Goal: Navigation & Orientation: Find specific page/section

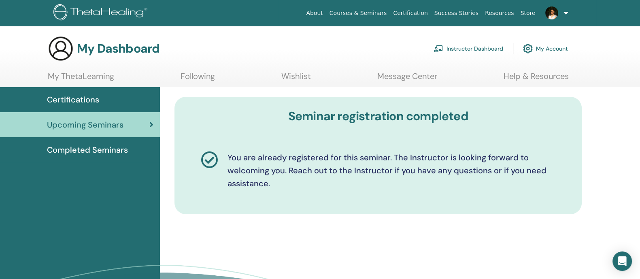
click at [140, 148] on div "Completed Seminars" at bounding box center [79, 150] width 147 height 12
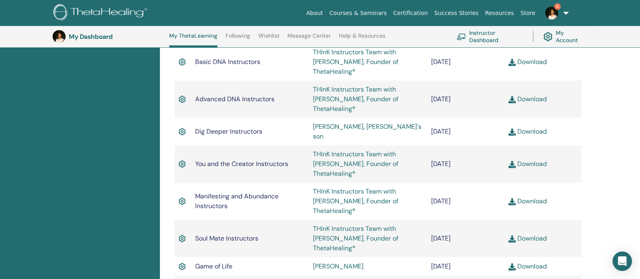
scroll to position [500, 0]
click at [564, 14] on link "2" at bounding box center [554, 13] width 33 height 26
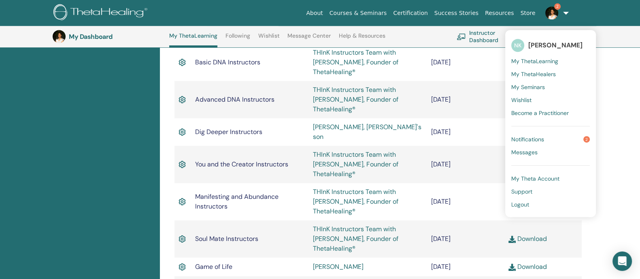
click at [536, 138] on span "Notifications" at bounding box center [527, 139] width 33 height 7
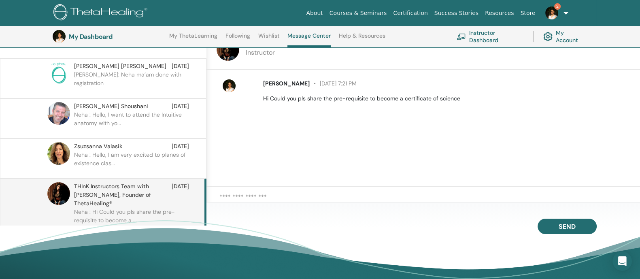
scroll to position [94, 0]
click at [299, 195] on textarea at bounding box center [429, 200] width 420 height 17
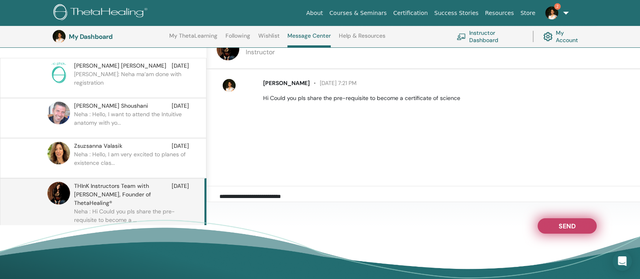
type textarea "**********"
click at [562, 223] on span "Send" at bounding box center [566, 225] width 17 height 6
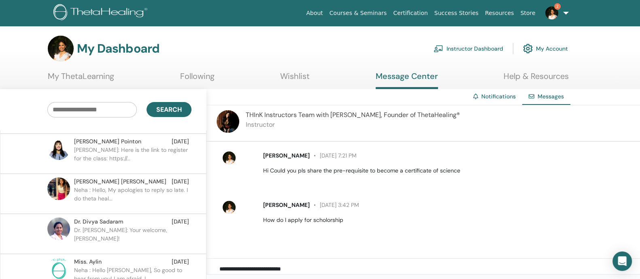
scroll to position [97, 0]
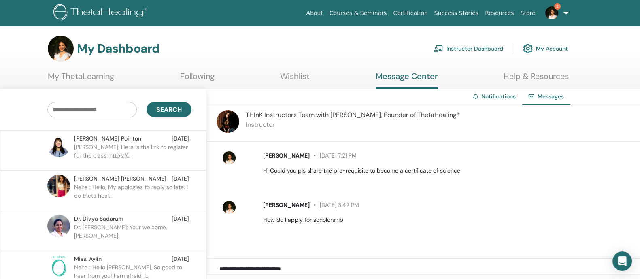
click at [128, 186] on p "Neha : Hello, My apologies to reply so late. I do theta heal..." at bounding box center [132, 195] width 117 height 24
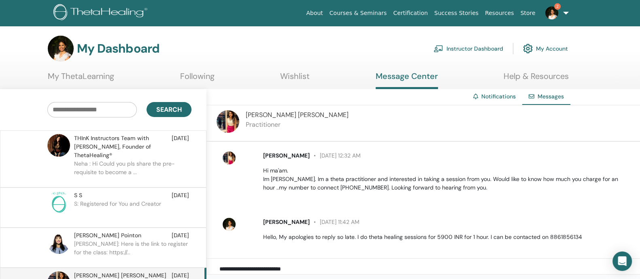
click at [564, 10] on link "2" at bounding box center [554, 13] width 33 height 26
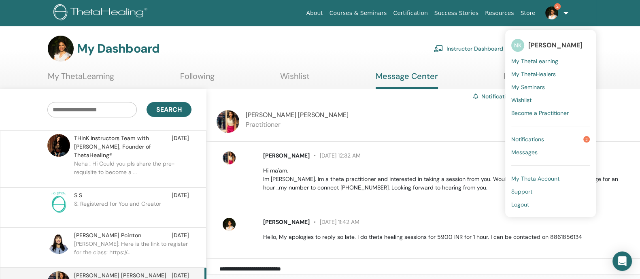
click at [549, 137] on link "Notifications 2" at bounding box center [550, 139] width 78 height 13
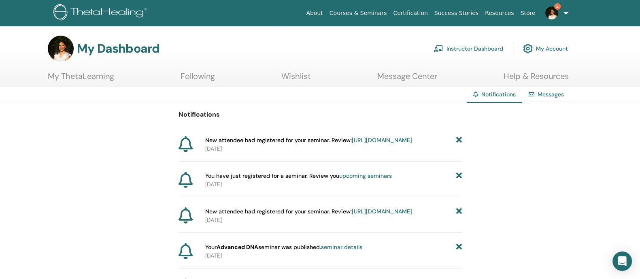
click at [478, 49] on link "Instructor Dashboard" at bounding box center [468, 49] width 70 height 18
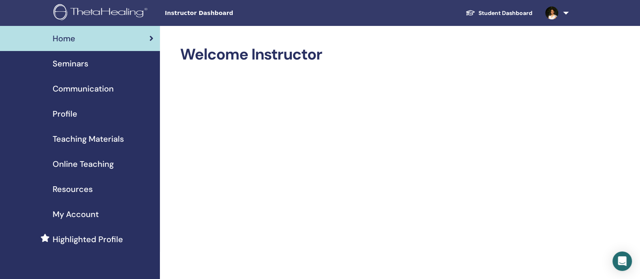
click at [81, 66] on span "Seminars" at bounding box center [71, 63] width 36 height 12
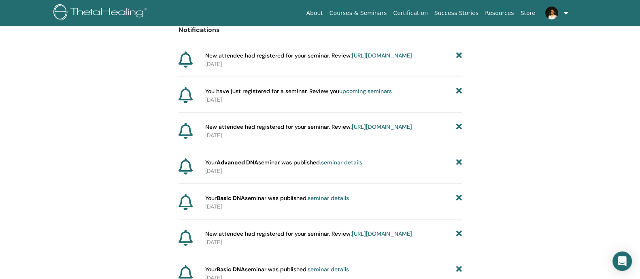
scroll to position [87, 0]
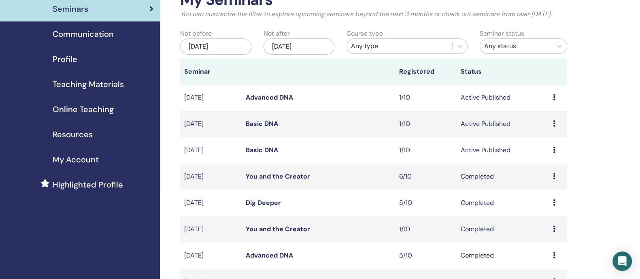
scroll to position [55, 0]
